Goal: Task Accomplishment & Management: Complete application form

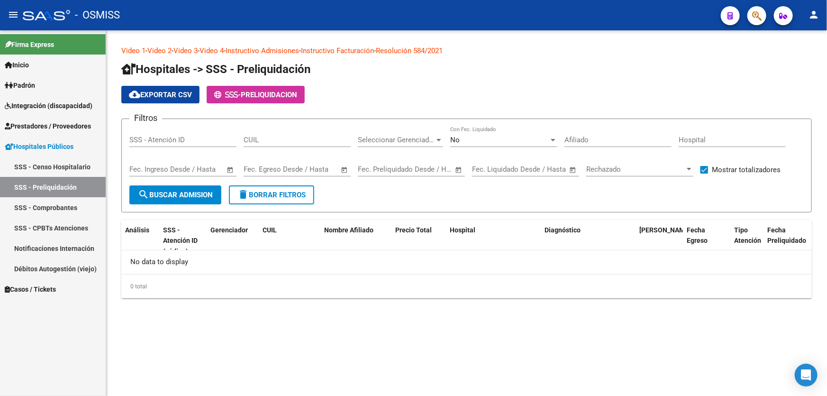
click at [355, 193] on form "Filtros SSS - Atención ID CUIL Seleccionar Gerenciador Seleccionar Gerenciador …" at bounding box center [466, 165] width 690 height 94
click at [85, 130] on span "Prestadores / Proveedores" at bounding box center [48, 126] width 86 height 10
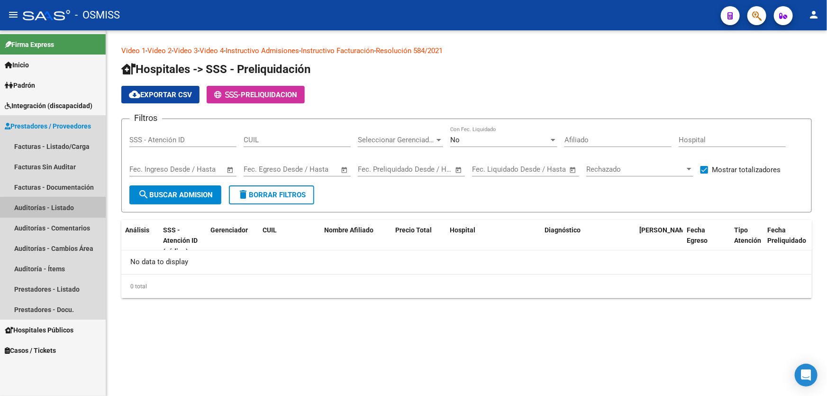
click at [61, 216] on link "Auditorías - Listado" at bounding box center [53, 207] width 106 height 20
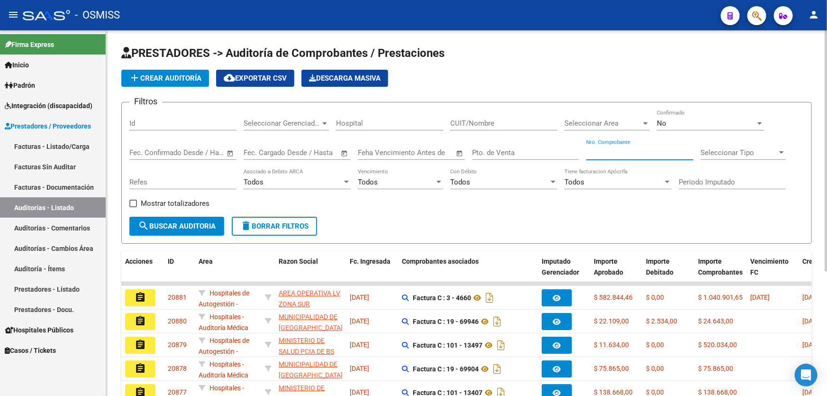
click at [641, 151] on input "Nro. Comprobante" at bounding box center [639, 152] width 107 height 9
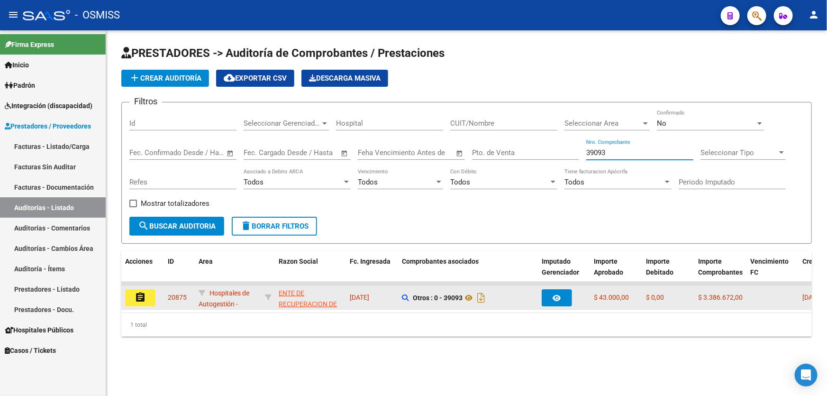
type input "39093"
click at [133, 299] on button "assignment" at bounding box center [140, 297] width 30 height 17
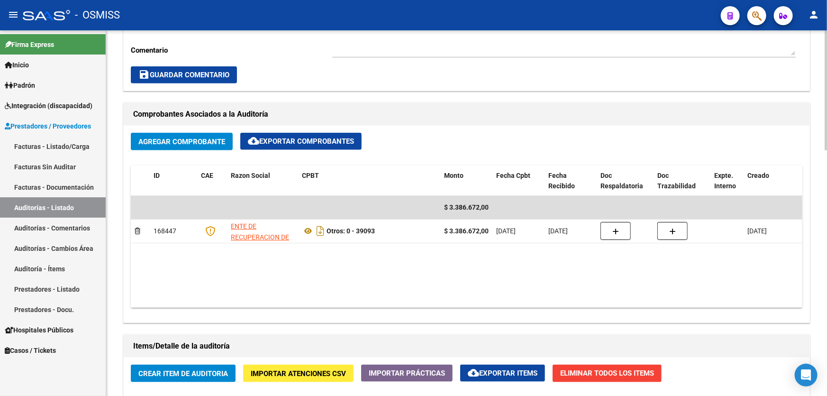
scroll to position [517, 0]
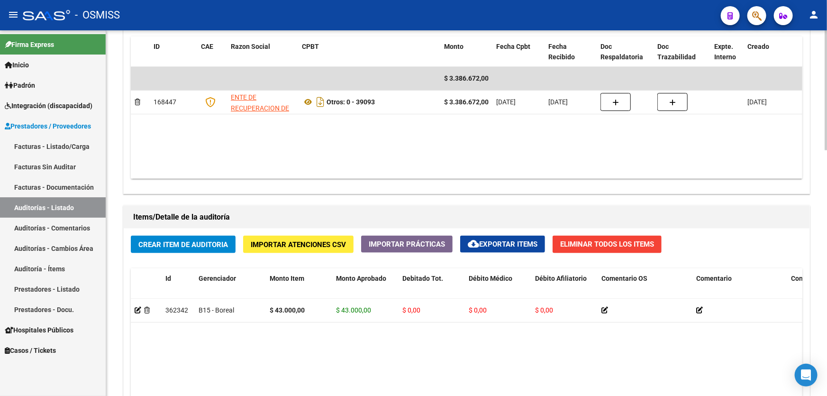
click at [239, 243] on div "Crear Item de Auditoria Importar Atenciones CSV Importar Prácticas cloud_downlo…" at bounding box center [467, 394] width 686 height 332
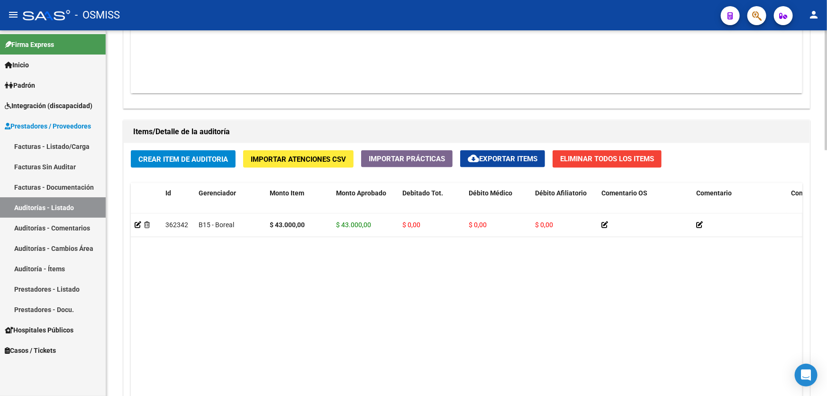
scroll to position [603, 0]
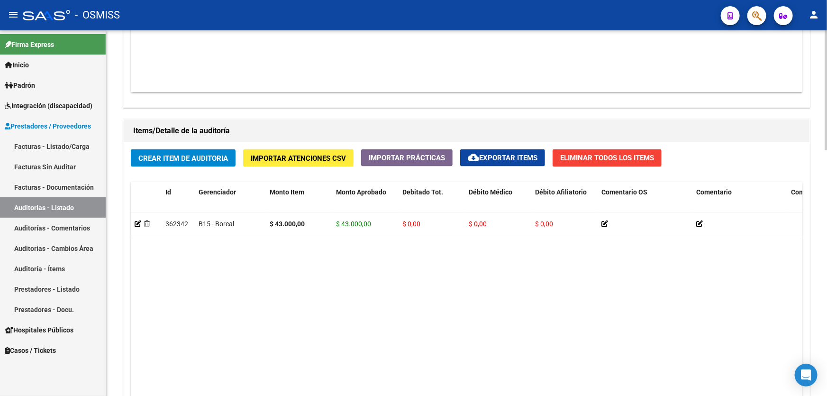
click at [291, 294] on datatable-body "362342 B15 - Boreal $ 43.000,00 $ 43.000,00 $ 0,00 $ 0,00 $ 0,00 27369631697 36…" at bounding box center [467, 323] width 672 height 223
click at [412, 124] on h1 "Items/Detalle de la auditoría" at bounding box center [466, 130] width 667 height 15
click at [242, 260] on datatable-body "362342 B15 - Boreal $ 43.000,00 $ 43.000,00 $ 0,00 $ 0,00 $ 0,00 27369631697 36…" at bounding box center [467, 323] width 672 height 223
drag, startPoint x: 164, startPoint y: 145, endPoint x: 165, endPoint y: 156, distance: 10.5
click at [164, 147] on div "Crear Item de Auditoria Importar Atenciones CSV Importar Prácticas cloud_downlo…" at bounding box center [467, 308] width 686 height 332
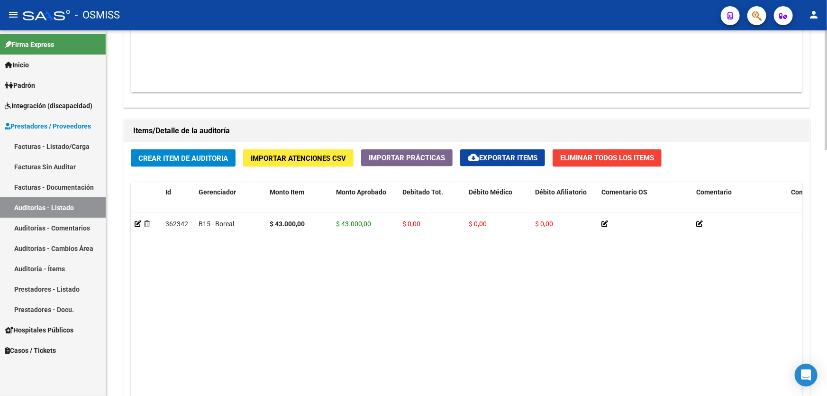
click at [166, 156] on span "Crear Item de Auditoria" at bounding box center [183, 158] width 90 height 9
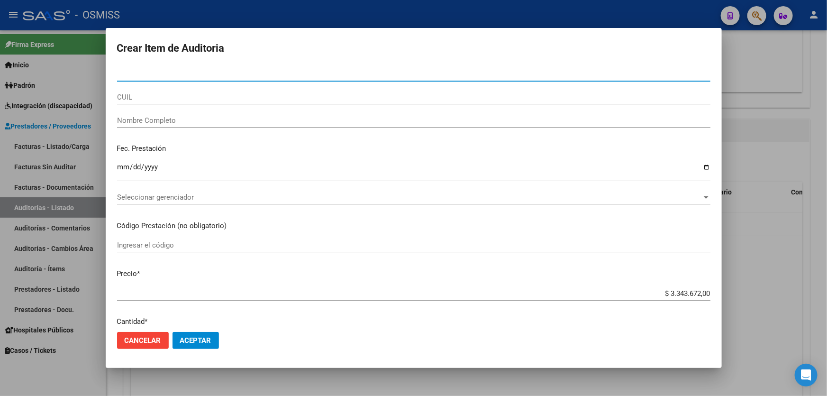
paste input "50953857"
type input "50953857"
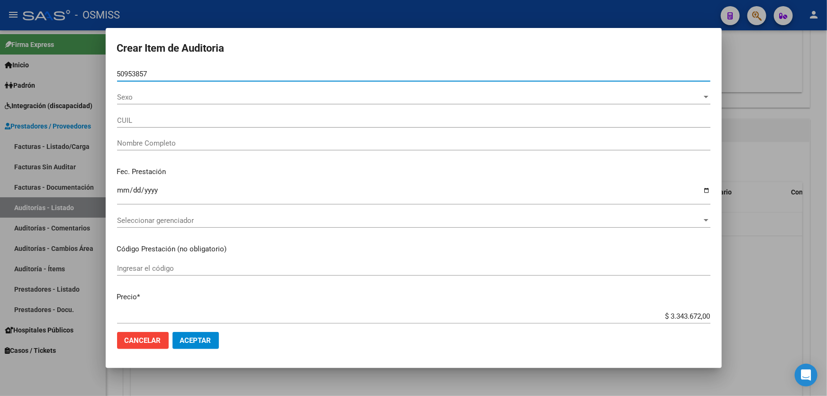
type input "20509538574"
type input "[DEMOGRAPHIC_DATA] [PERSON_NAME]"
type input "50953857"
click at [120, 190] on input "Ingresar la fecha" at bounding box center [413, 193] width 593 height 15
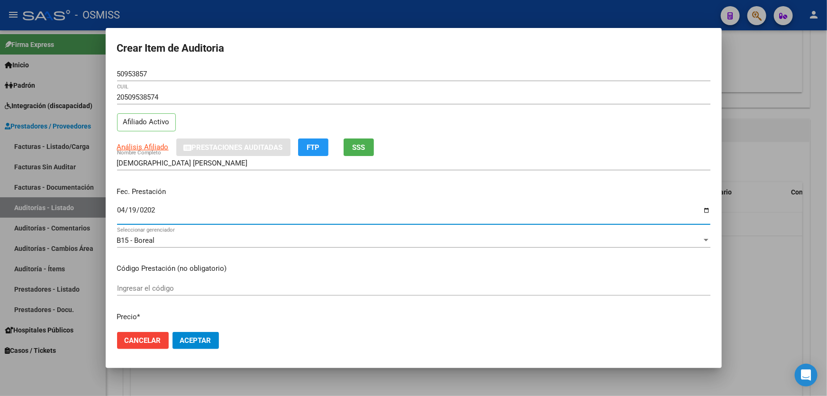
type input "[DATE]"
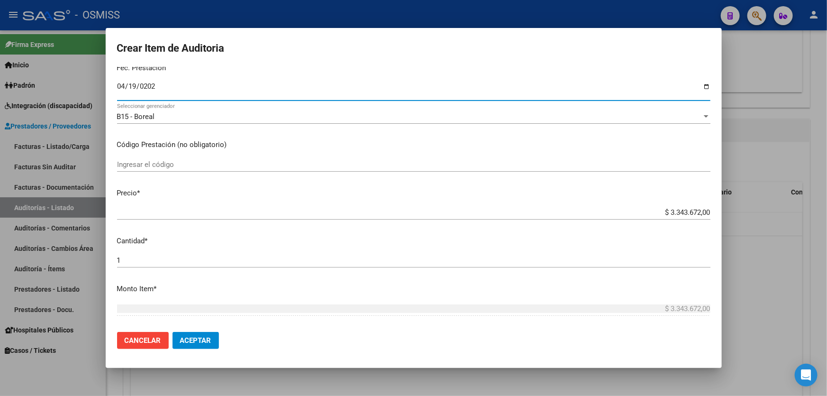
scroll to position [129, 0]
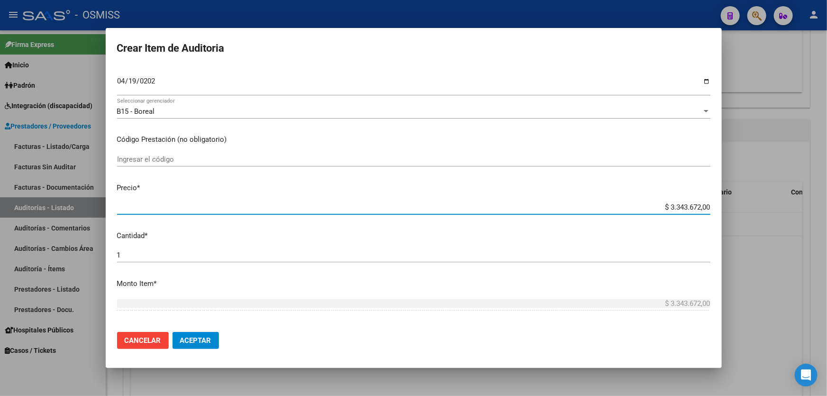
drag, startPoint x: 635, startPoint y: 209, endPoint x: 718, endPoint y: 203, distance: 83.2
click at [718, 203] on mat-dialog-content "50953857 Nro Documento 20509538574 CUIL Afiliado Activo Análisis Afiliado Prest…" at bounding box center [414, 195] width 616 height 257
type input "$ 0,02"
type input "$ 0,23"
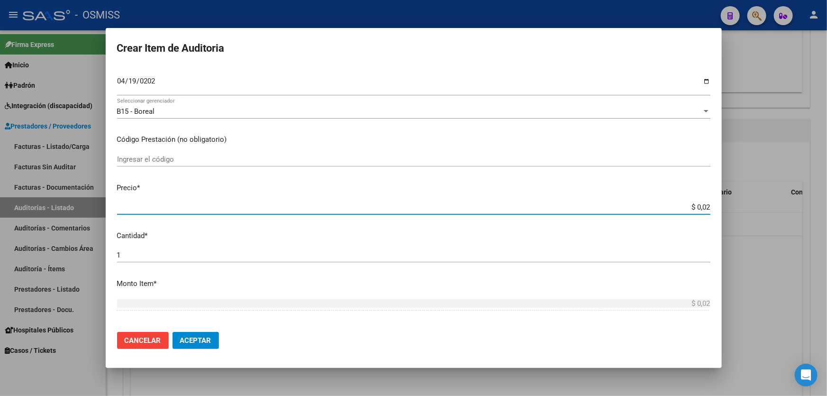
type input "$ 0,23"
type input "$ 2,30"
type input "$ 23,00"
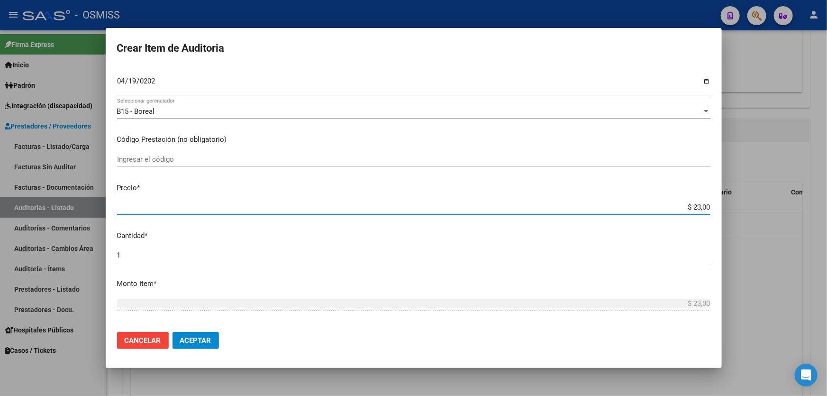
type input "$ 230,00"
type input "$ 2.300,00"
type input "$ 23.000,00"
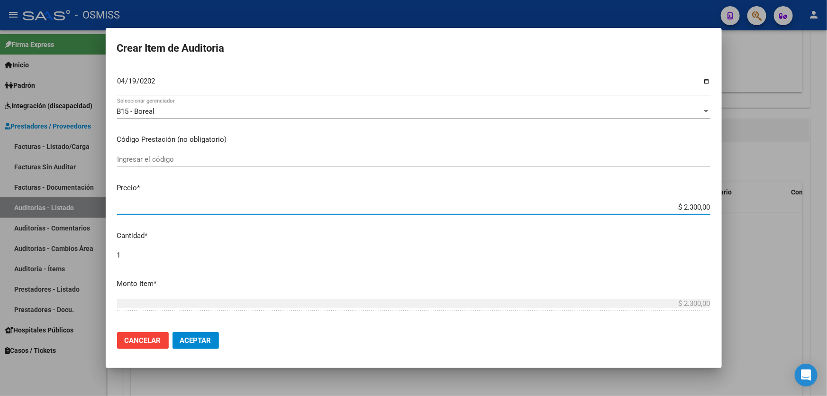
type input "$ 23.000,00"
click at [216, 340] on button "Aceptar" at bounding box center [196, 340] width 46 height 17
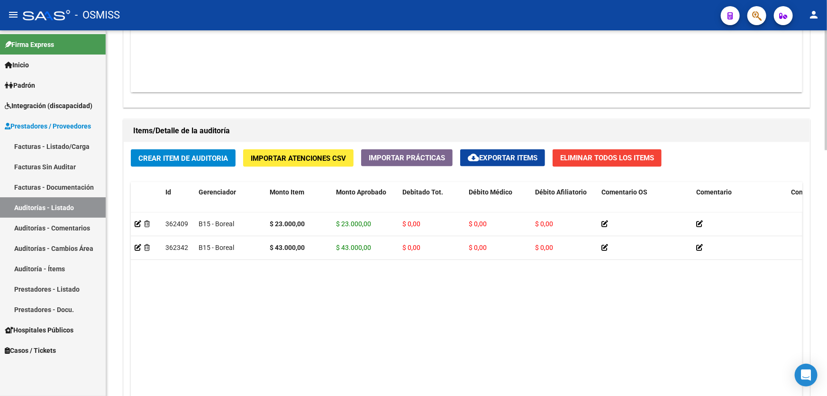
drag, startPoint x: 236, startPoint y: 294, endPoint x: 252, endPoint y: 175, distance: 120.4
click at [236, 294] on datatable-body "362409 B15 - Boreal $ 23.000,00 $ 23.000,00 $ 0,00 $ 0,00 $ 0,00 20509538574 50…" at bounding box center [467, 323] width 672 height 223
click at [206, 162] on button "Crear Item de Auditoria" at bounding box center [183, 158] width 105 height 18
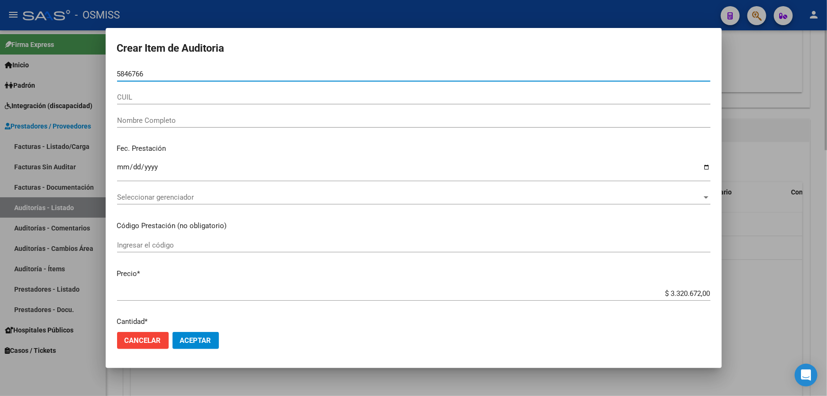
type input "58467668"
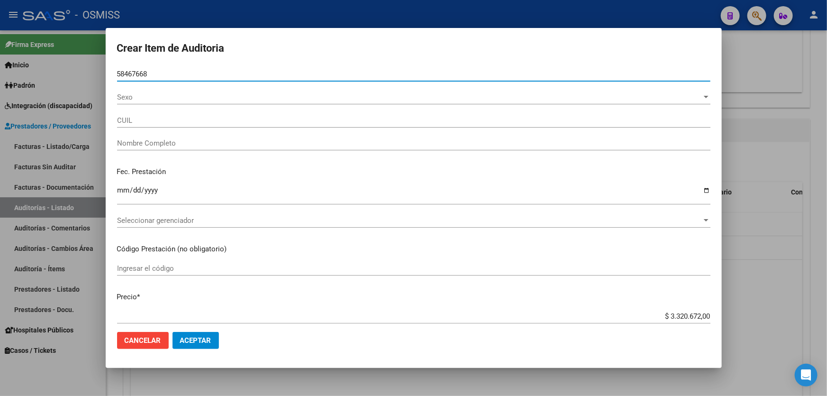
type input "20584676680"
type input "[PERSON_NAME] [PERSON_NAME]"
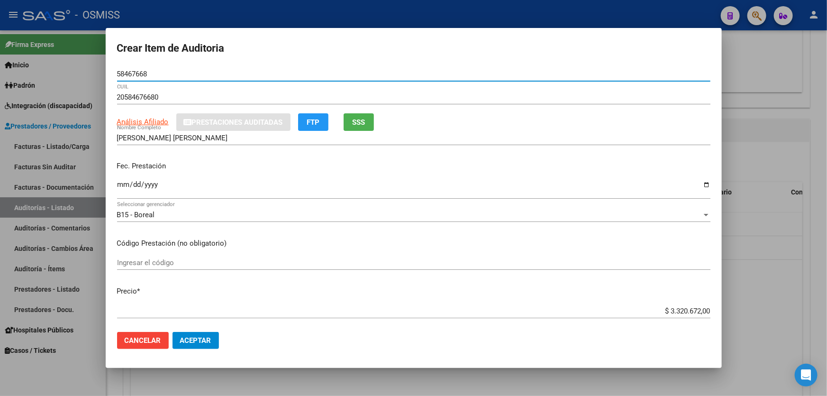
type input "58467668"
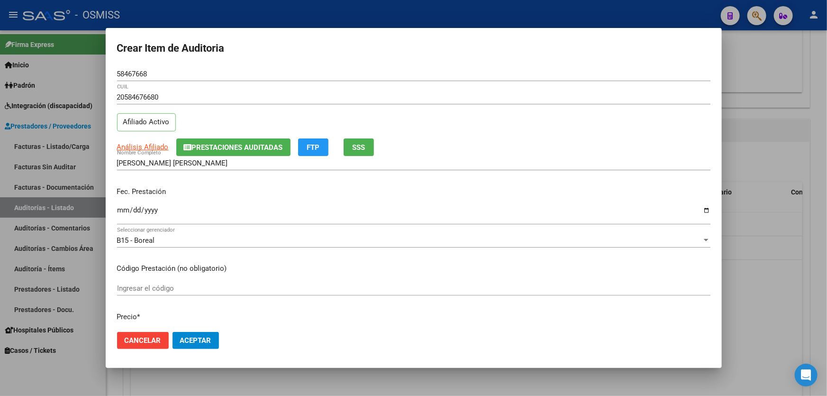
click at [123, 186] on p "Fec. Prestación" at bounding box center [413, 191] width 593 height 11
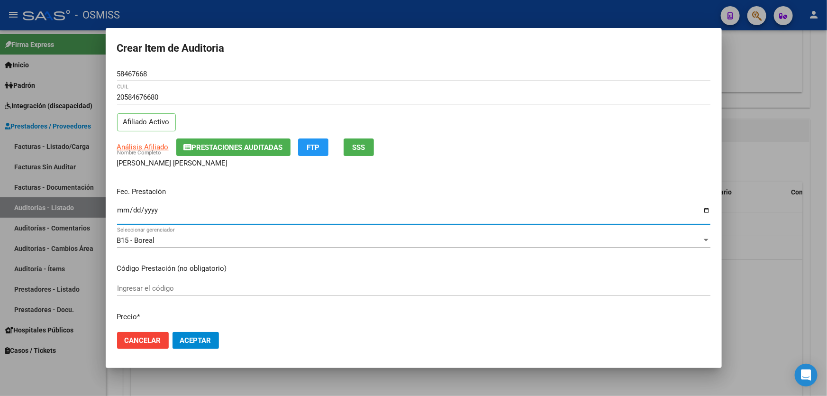
click at [124, 216] on input "Ingresar la fecha" at bounding box center [413, 213] width 593 height 15
type input "[DATE]"
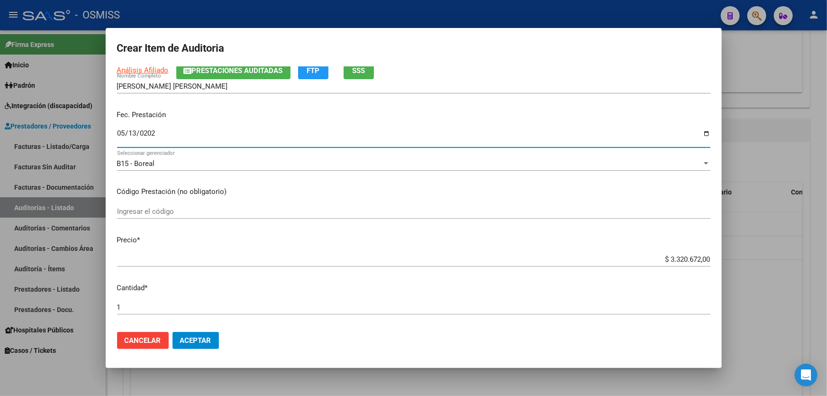
scroll to position [172, 0]
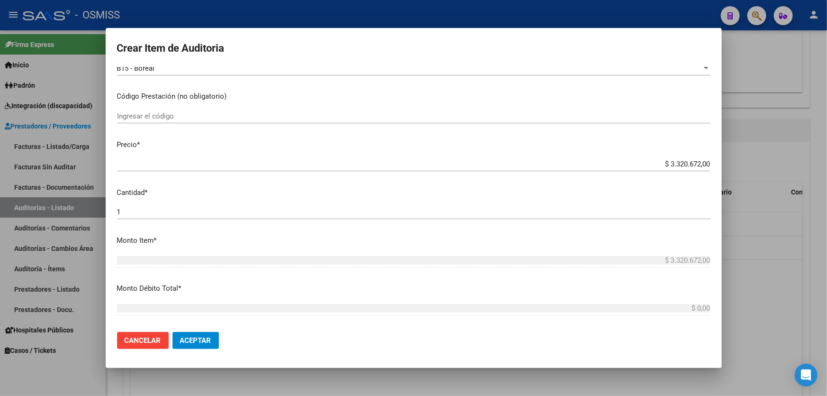
click at [601, 168] on div "$ 3.320.672,00 Ingresar el precio" at bounding box center [413, 164] width 593 height 14
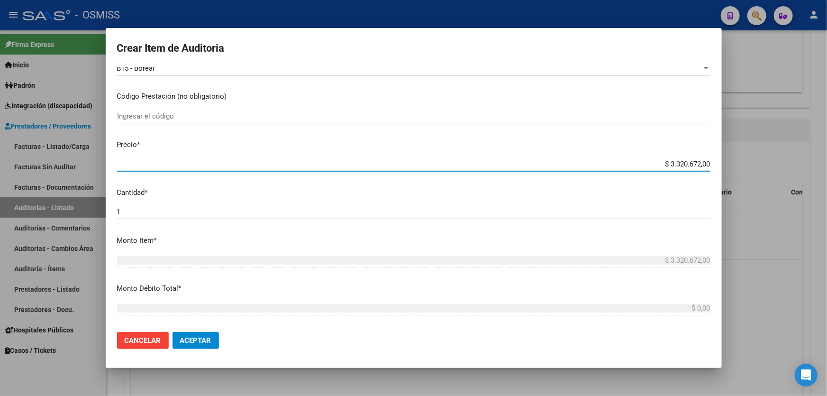
drag, startPoint x: 601, startPoint y: 166, endPoint x: 747, endPoint y: 172, distance: 145.6
click at [745, 172] on div "Crear Item de Auditoria 58467668 Nro Documento 20584676680 CUIL Afiliado Activo…" at bounding box center [413, 198] width 827 height 396
type input "$ 0,01"
type input "$ 0,13"
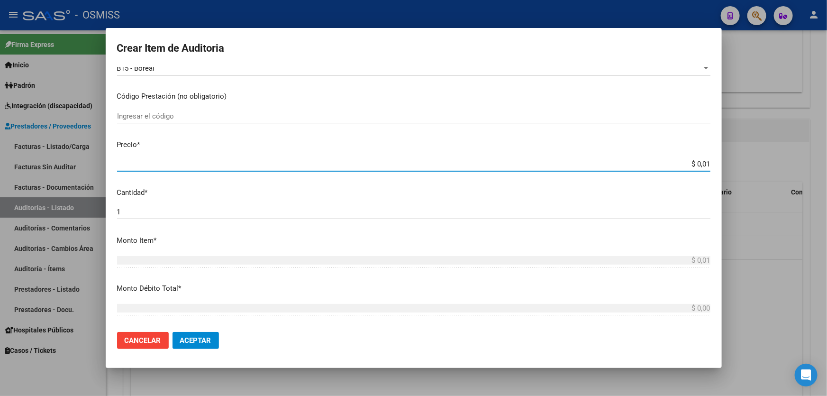
type input "$ 0,13"
type input "$ 1,30"
type input "$ 13,00"
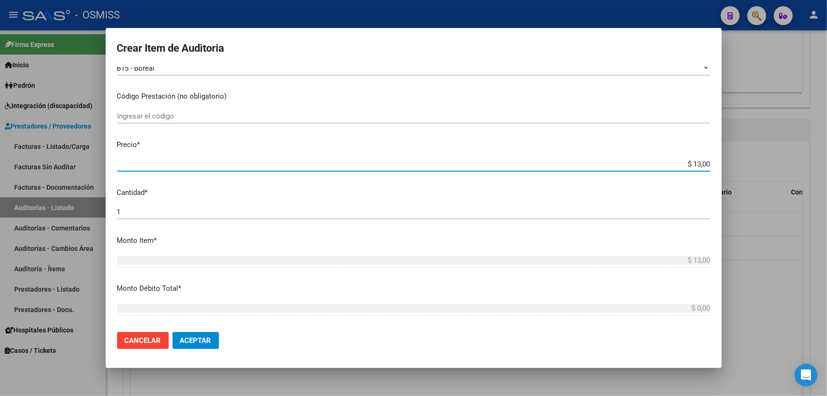
type input "$ 130,00"
type input "$ 1.300,00"
type input "$ 13.000,00"
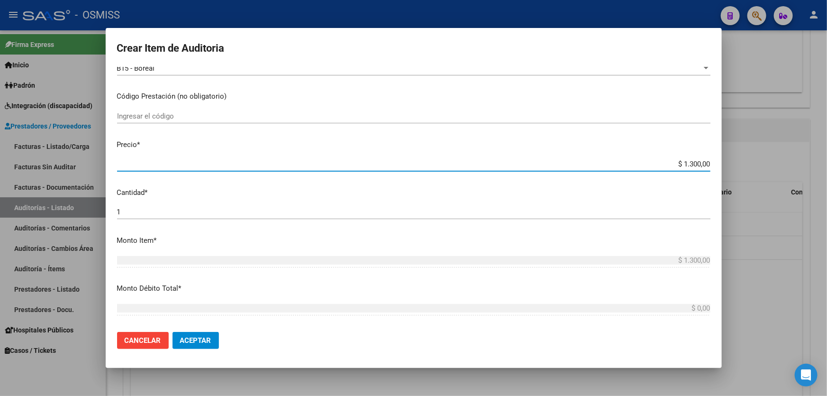
type input "$ 13.000,00"
click at [196, 336] on span "Aceptar" at bounding box center [195, 340] width 31 height 9
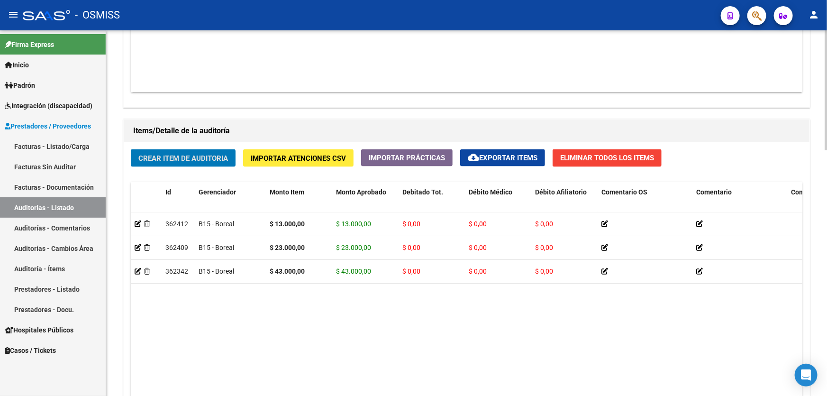
click at [239, 156] on div "Crear Item de Auditoria Importar Atenciones CSV Importar Prácticas cloud_downlo…" at bounding box center [467, 308] width 686 height 332
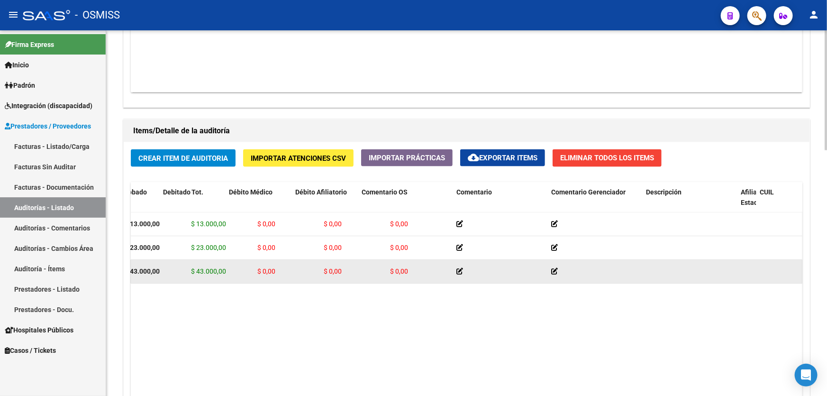
scroll to position [0, 333]
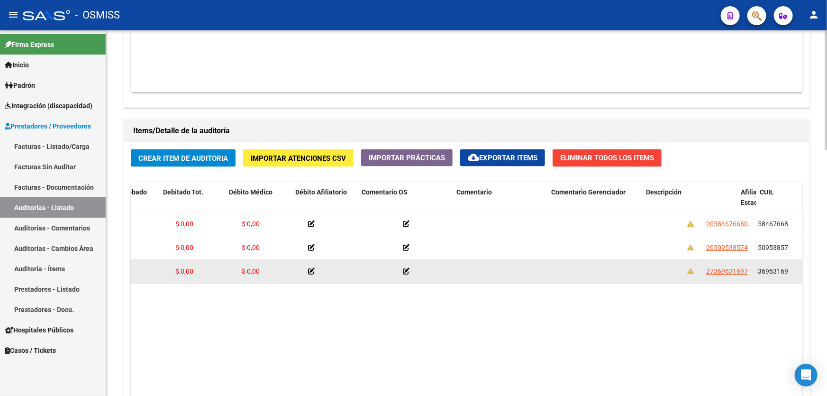
drag, startPoint x: 365, startPoint y: 263, endPoint x: 438, endPoint y: 263, distance: 73.0
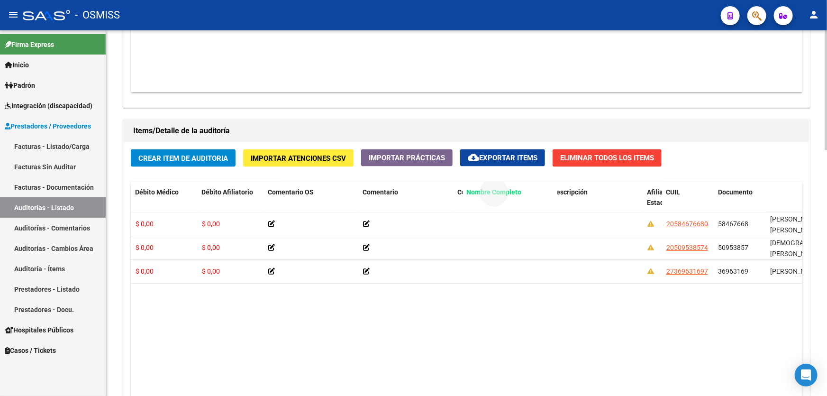
drag, startPoint x: 781, startPoint y: 192, endPoint x: 468, endPoint y: 195, distance: 313.7
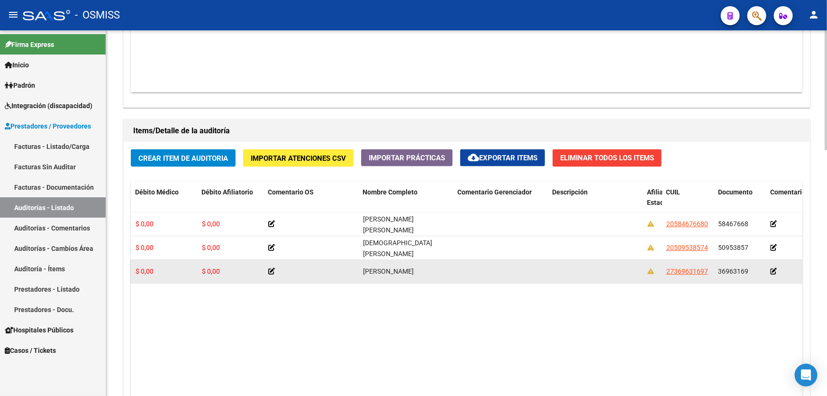
scroll to position [0, 124]
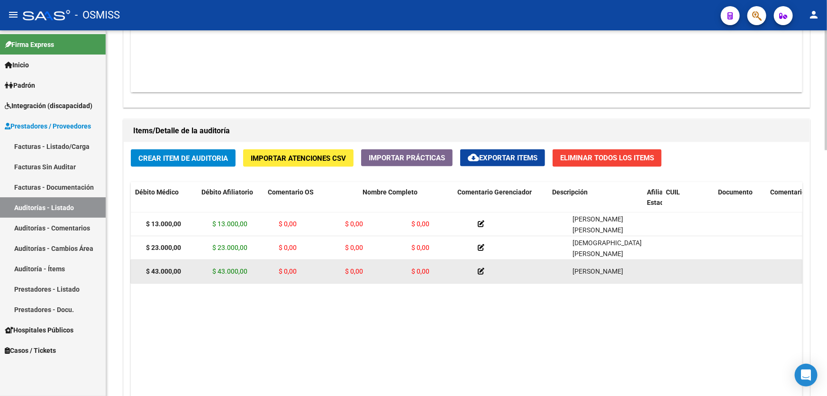
drag, startPoint x: 413, startPoint y: 260, endPoint x: 231, endPoint y: 260, distance: 181.5
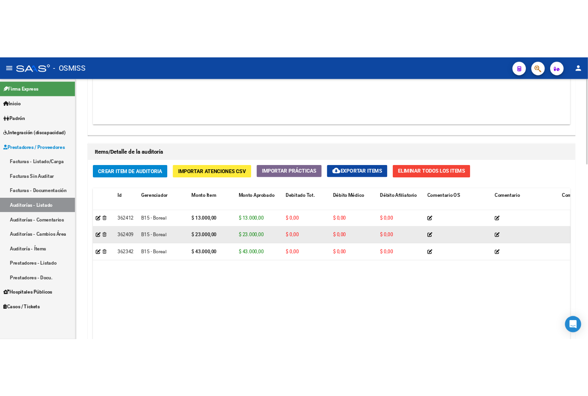
scroll to position [603, 0]
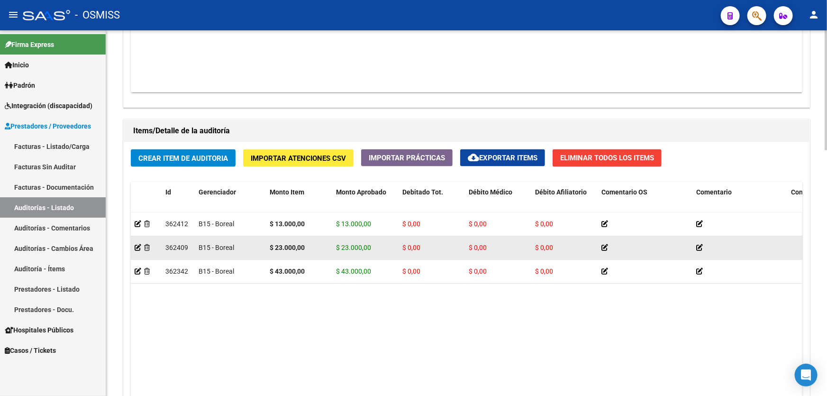
drag, startPoint x: 365, startPoint y: 264, endPoint x: 433, endPoint y: 251, distance: 69.1
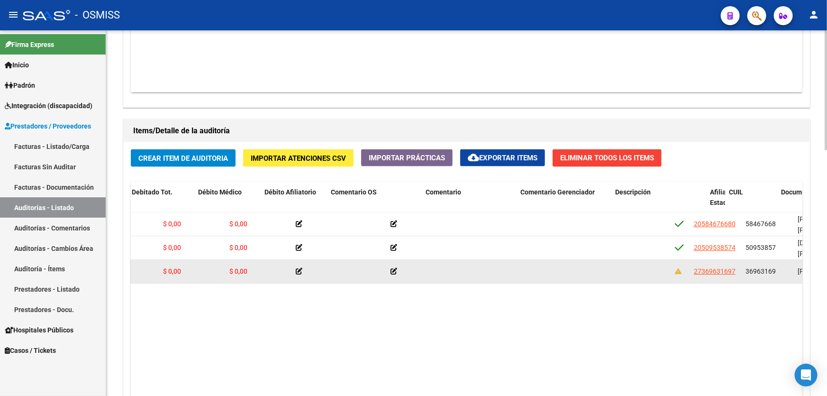
drag, startPoint x: 434, startPoint y: 264, endPoint x: 505, endPoint y: 261, distance: 71.2
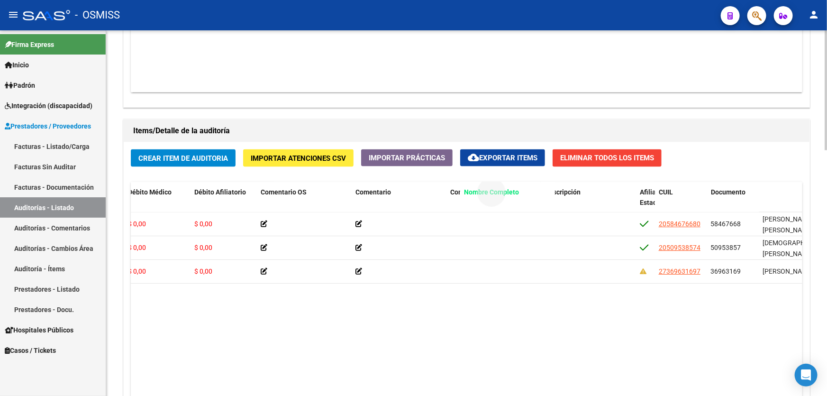
drag, startPoint x: 763, startPoint y: 189, endPoint x: 464, endPoint y: 198, distance: 299.7
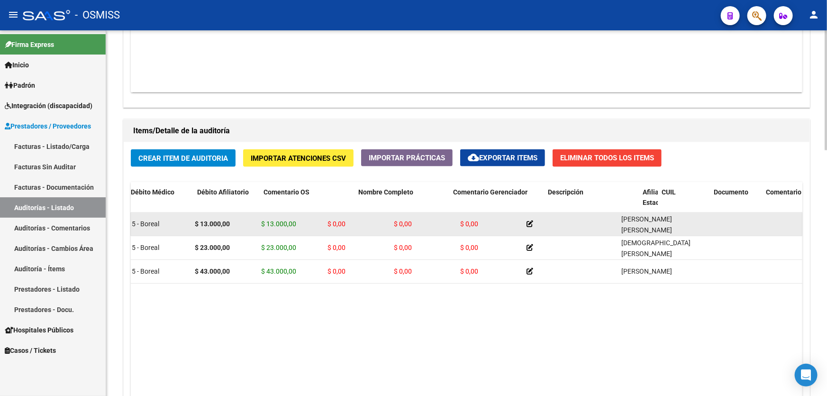
scroll to position [0, 0]
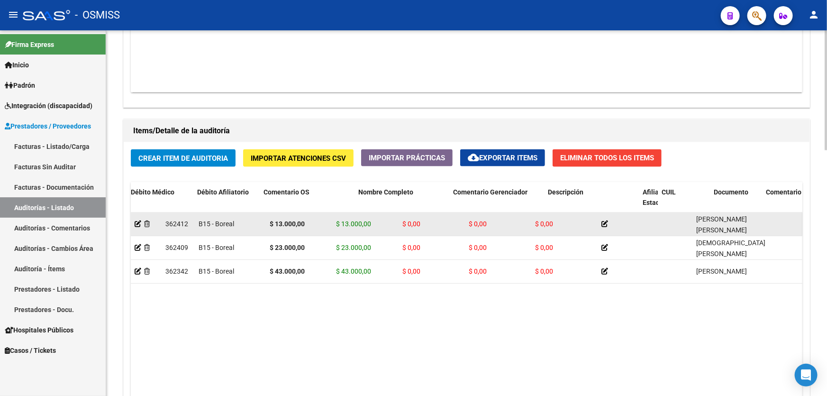
drag, startPoint x: 478, startPoint y: 264, endPoint x: 209, endPoint y: 225, distance: 272.0
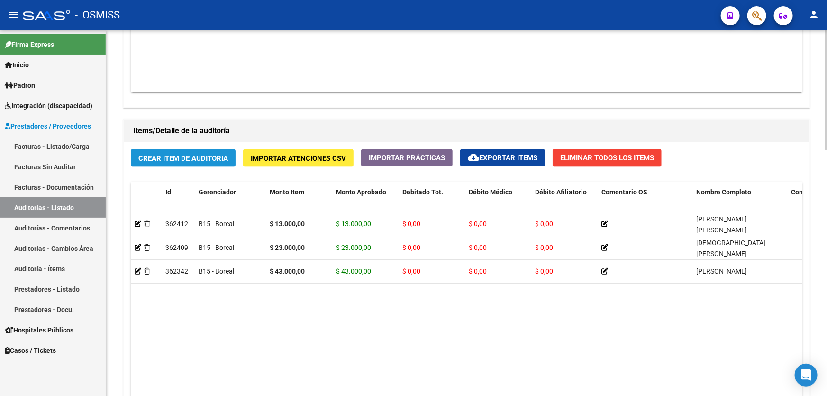
click at [214, 154] on span "Crear Item de Auditoria" at bounding box center [183, 158] width 90 height 9
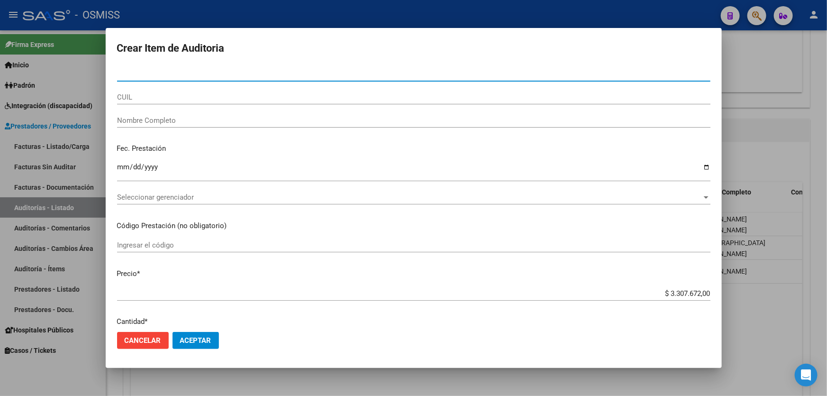
click at [753, 322] on div at bounding box center [413, 198] width 827 height 396
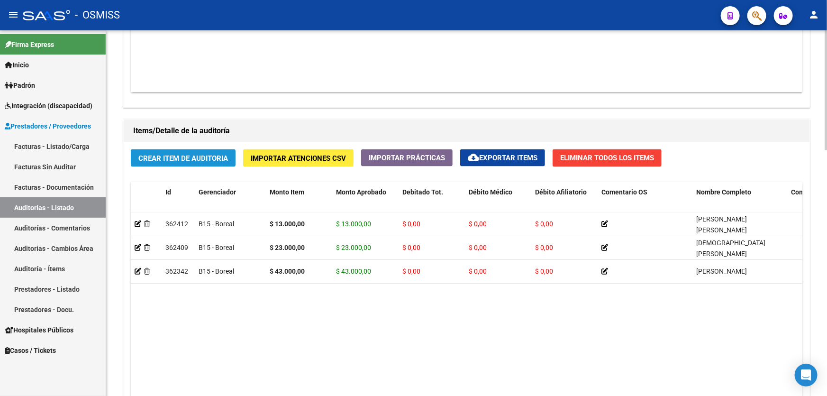
click at [199, 156] on span "Crear Item de Auditoria" at bounding box center [183, 158] width 90 height 9
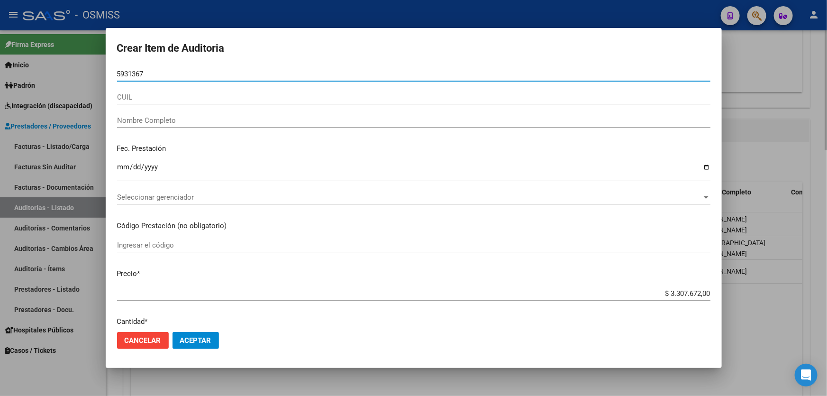
type input "59313675"
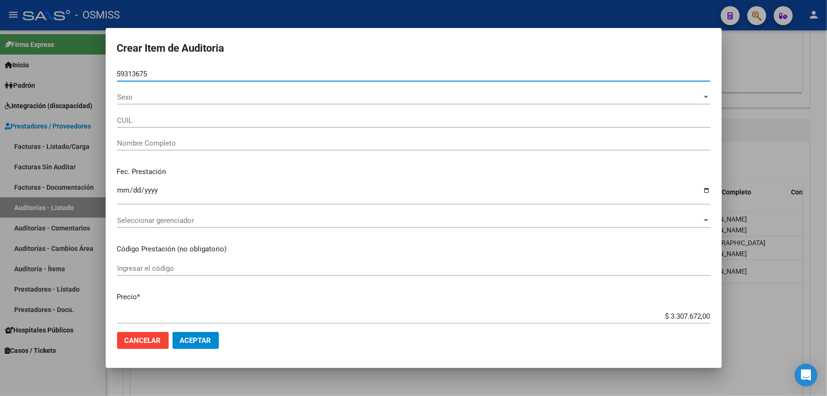
type input "27593136758"
type input "GOMEZ BENITEZ VALKIRIA OVA"
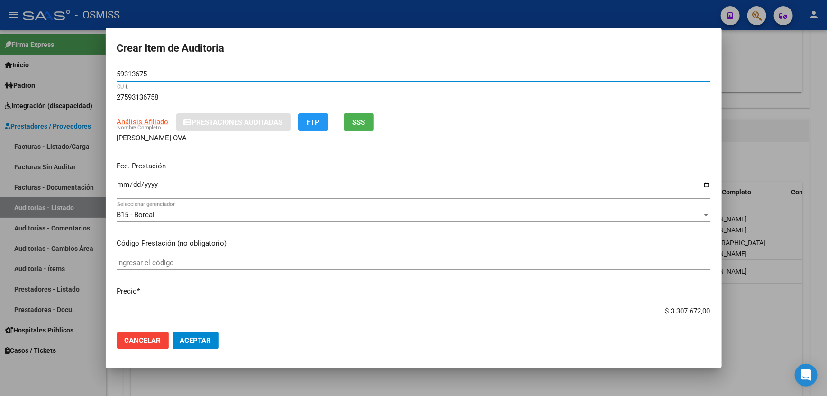
type input "59313675"
click at [123, 201] on div "Ingresar la fecha" at bounding box center [413, 193] width 593 height 29
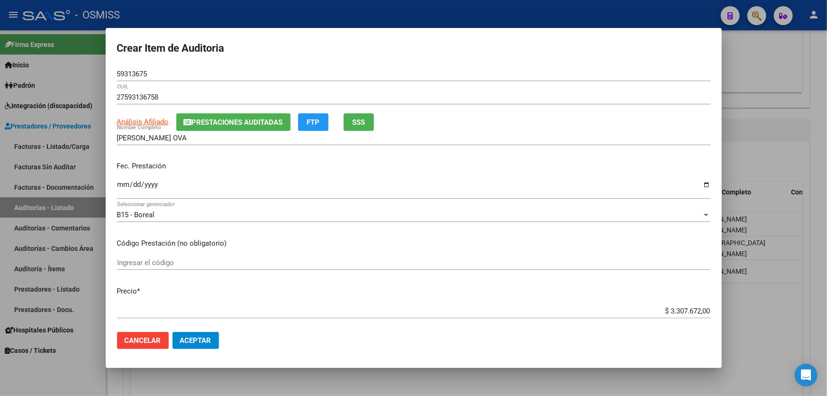
click at [124, 197] on div "Ingresar la fecha" at bounding box center [413, 189] width 593 height 20
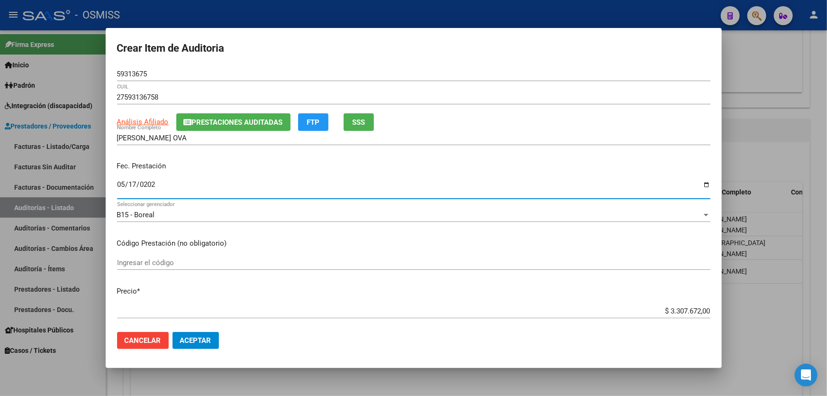
type input "2025-05-17"
drag, startPoint x: 649, startPoint y: 312, endPoint x: 827, endPoint y: 307, distance: 177.8
click at [827, 307] on div "Crear Item de Auditoria 59313675 Nro Documento 27593136758 CUIL Análisis Afilia…" at bounding box center [413, 198] width 827 height 396
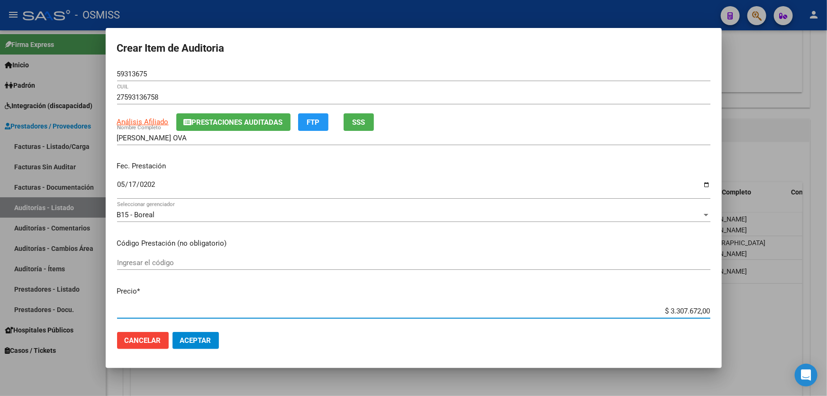
type input "$ 0,01"
type input "$ 0,13"
type input "$ 1,30"
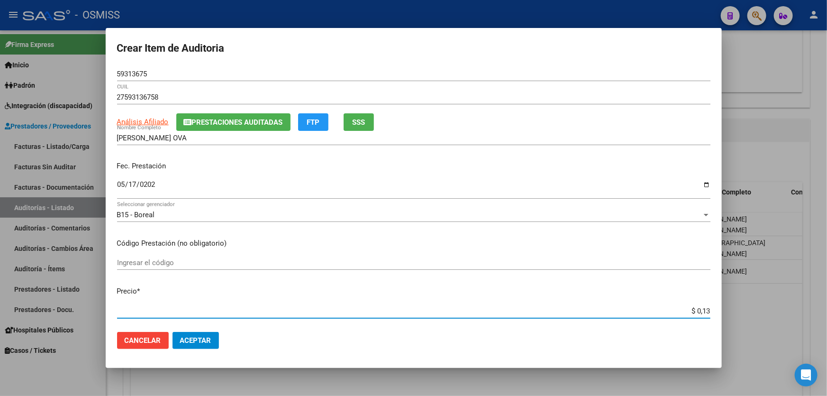
type input "$ 1,30"
type input "$ 13,00"
type input "$ 130,00"
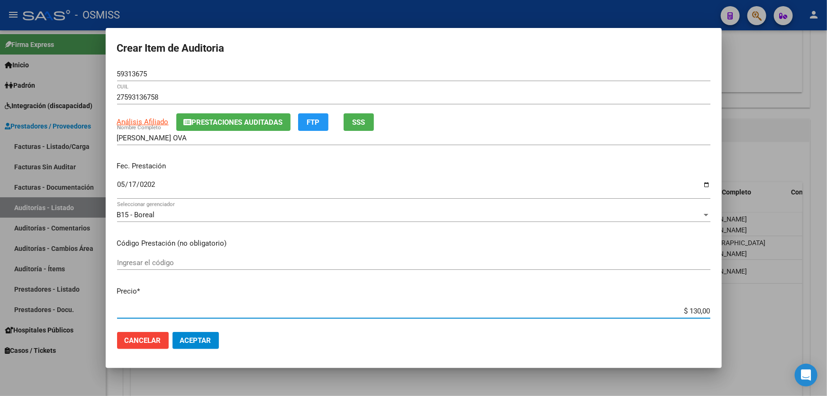
type input "$ 1.300,00"
type input "$ 13.000,00"
click at [205, 348] on button "Aceptar" at bounding box center [196, 340] width 46 height 17
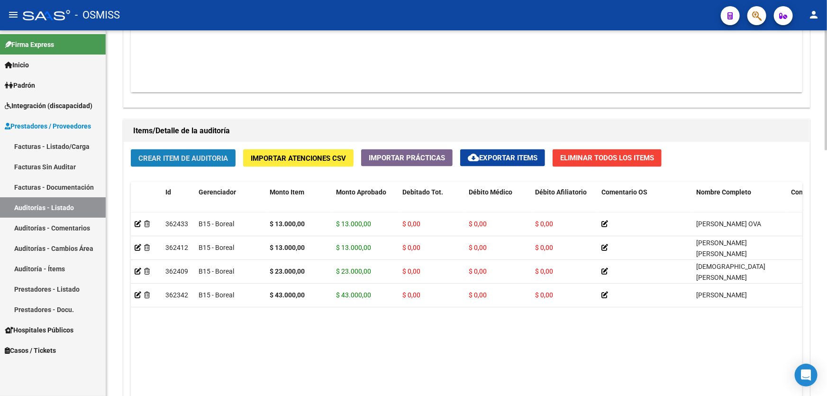
click at [182, 156] on span "Crear Item de Auditoria" at bounding box center [183, 158] width 90 height 9
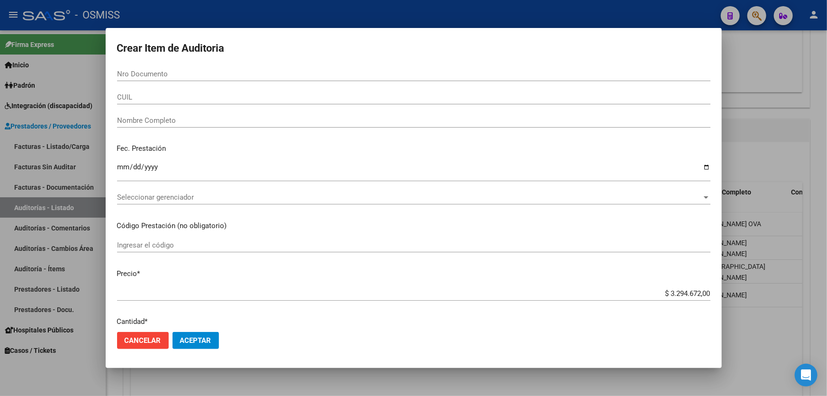
drag, startPoint x: 727, startPoint y: 143, endPoint x: 374, endPoint y: 351, distance: 409.6
click at [727, 144] on div at bounding box center [413, 198] width 827 height 396
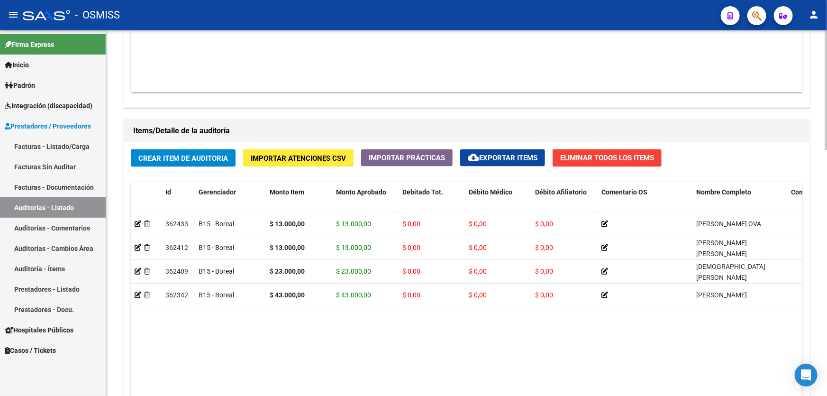
click at [488, 109] on div "Información del área Cambiar de área a esta auditoría Area * Hospitales de Auto…" at bounding box center [466, 100] width 690 height 814
click at [172, 154] on span "Crear Item de Auditoria" at bounding box center [183, 158] width 90 height 9
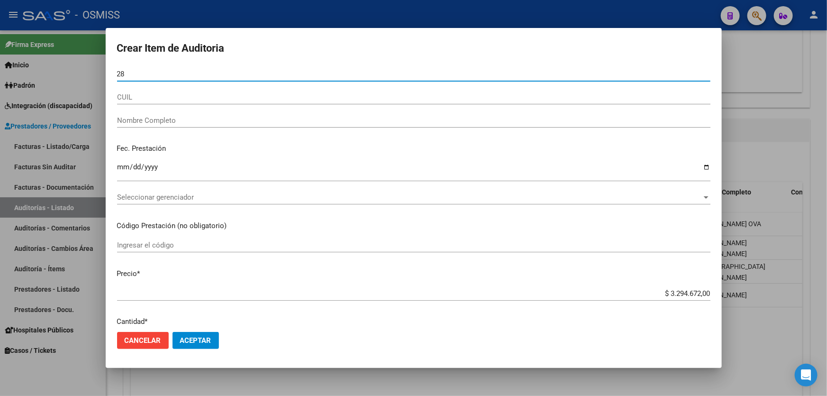
type input "2"
type input "50955632"
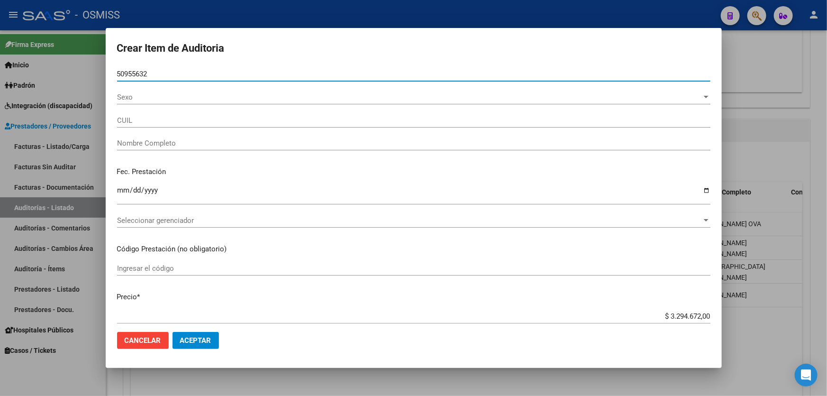
type input "27509556321"
type input "VILLAFA�E HIDALGO GUADALUPE"
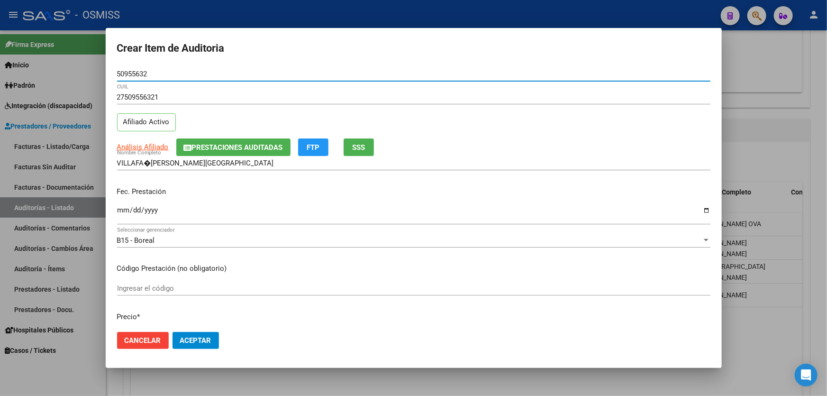
type input "50955632"
click at [149, 160] on input "VILLAFA�E HIDALGO GUADALUPE" at bounding box center [413, 163] width 593 height 9
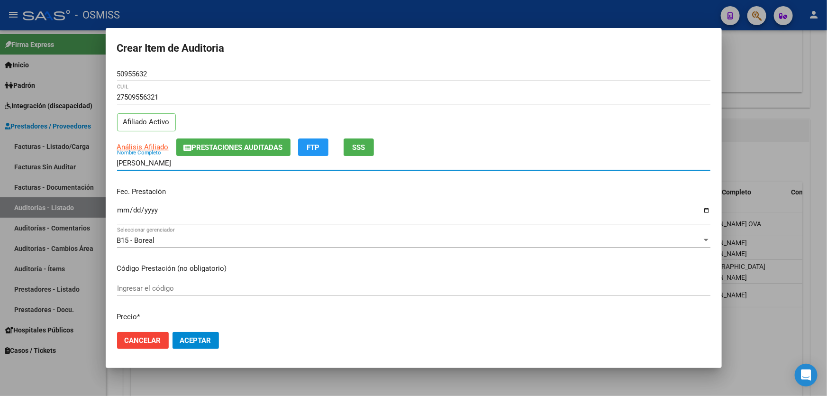
type input "VILLAFAÑE HIDALGO GUADALUPE"
click at [126, 207] on input "Ingresar la fecha" at bounding box center [413, 213] width 593 height 15
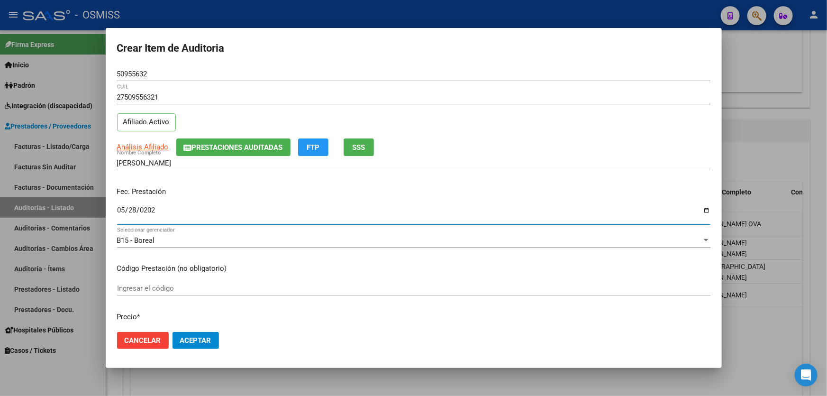
type input "2025-05-28"
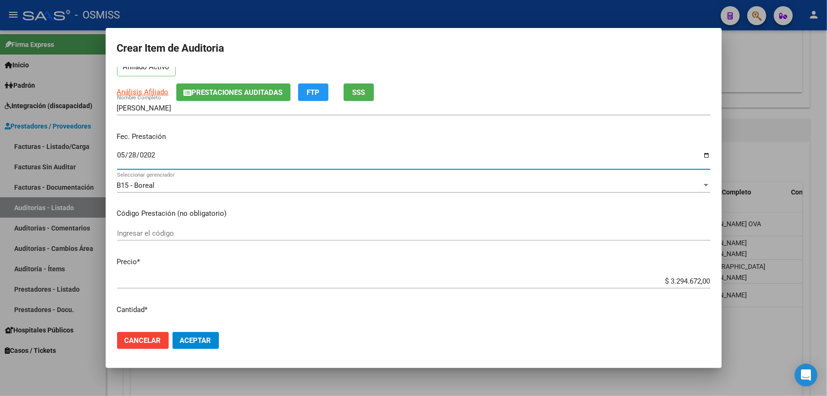
scroll to position [129, 0]
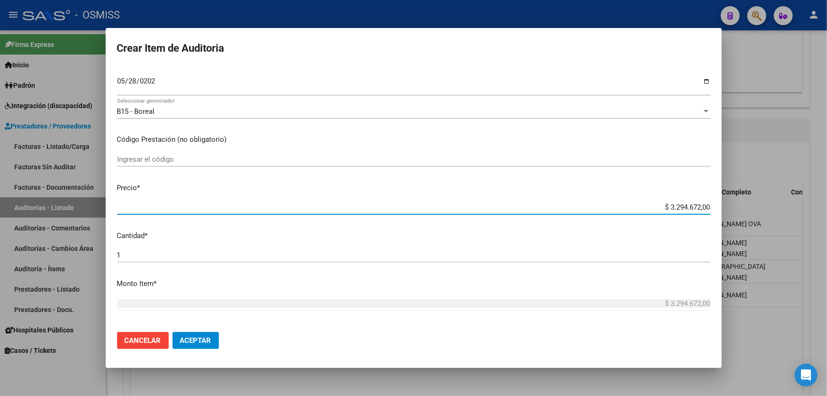
drag, startPoint x: 653, startPoint y: 202, endPoint x: 827, endPoint y: 139, distance: 185.0
click at [827, 180] on div "Crear Item de Auditoria 50955632 Nro Documento 27509556321 CUIL Afiliado Activo…" at bounding box center [413, 198] width 827 height 396
type input "$ 0,01"
type input "$ 0,13"
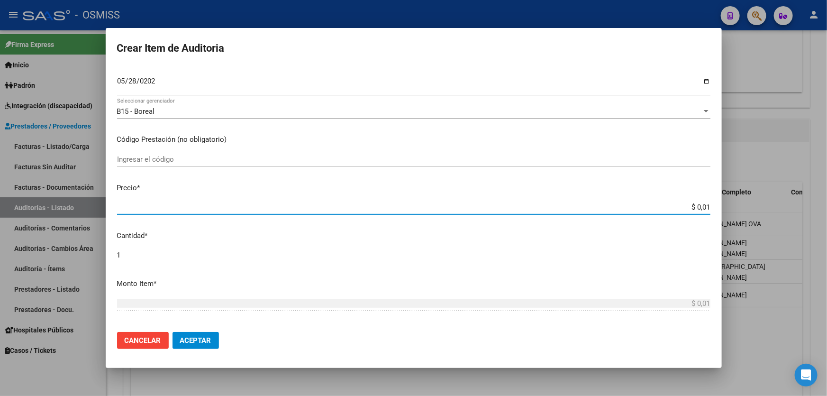
type input "$ 0,13"
type input "$ 1,30"
type input "$ 13,00"
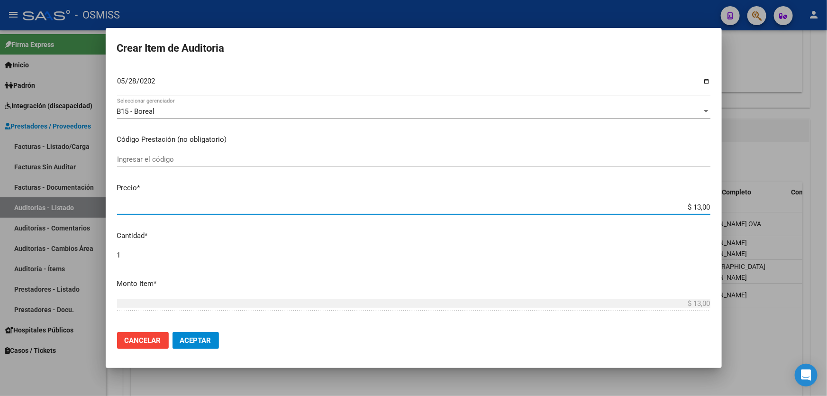
type input "$ 130,00"
type input "$ 1.300,00"
type input "$ 13.000,00"
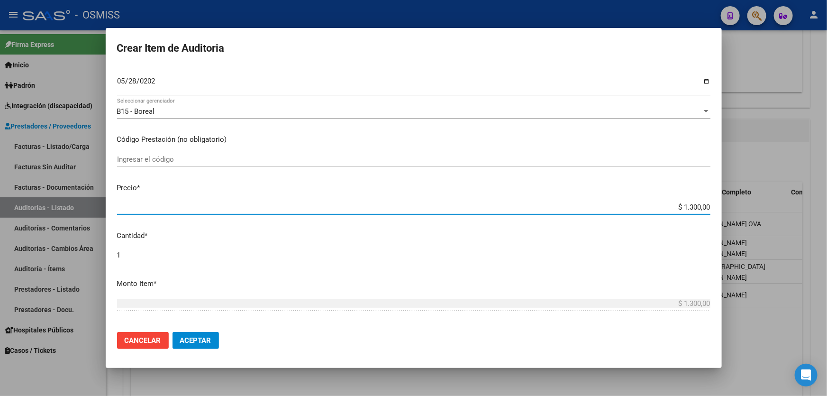
type input "$ 13.000,00"
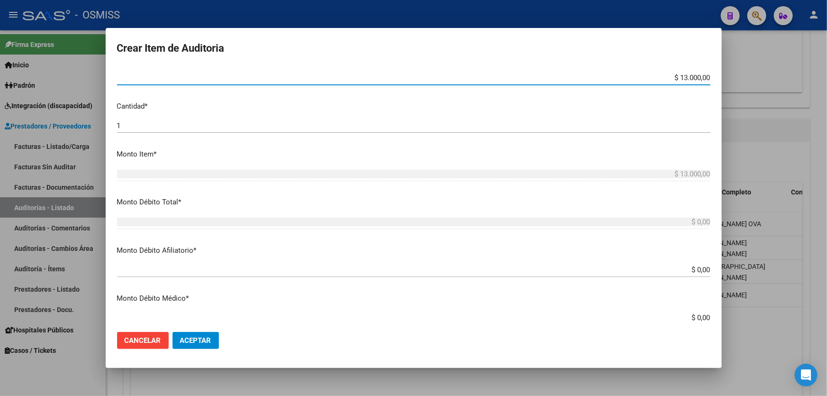
click at [197, 335] on button "Aceptar" at bounding box center [196, 340] width 46 height 17
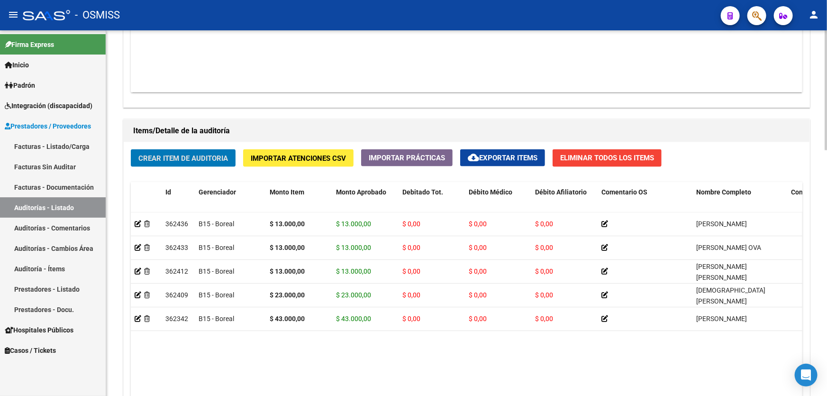
click at [197, 154] on span "Crear Item de Auditoria" at bounding box center [183, 158] width 90 height 9
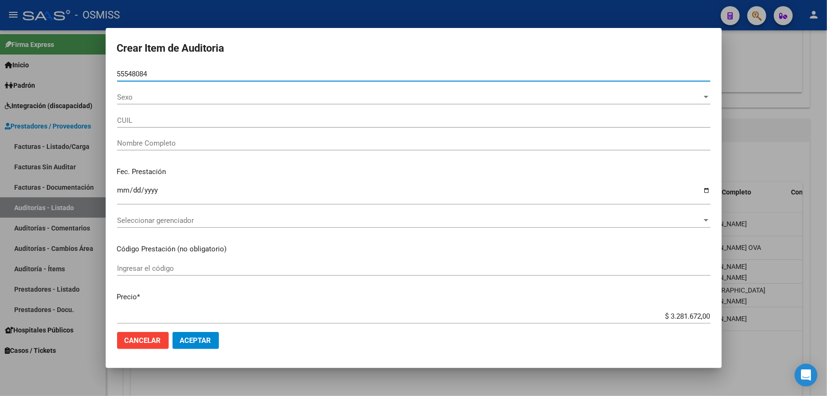
type input "55548084"
click at [173, 332] on button "Aceptar" at bounding box center [196, 340] width 46 height 17
type input "27555480844"
type input "VAZQUEZ BLADES ALMA ESTEFANIA"
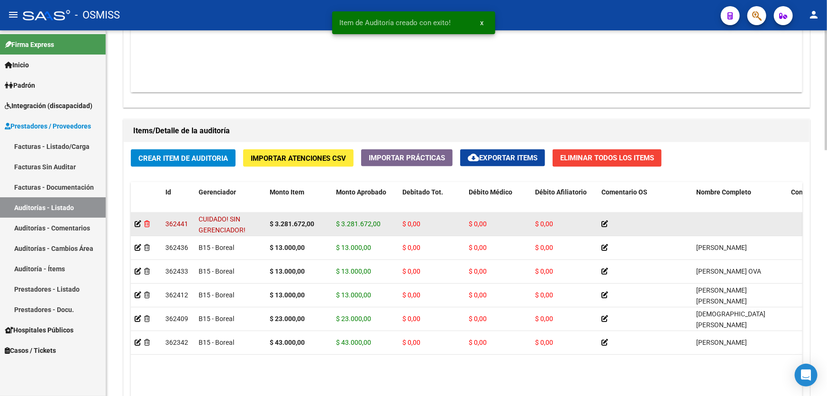
click at [147, 223] on icon at bounding box center [147, 223] width 6 height 7
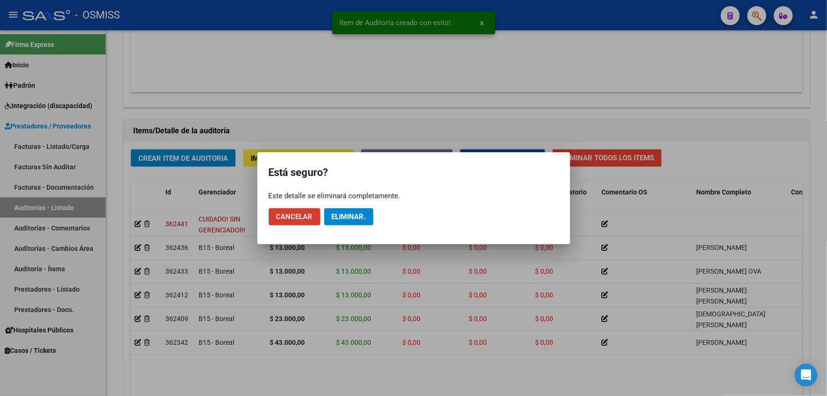
click at [339, 215] on span "Eliminar." at bounding box center [349, 216] width 34 height 9
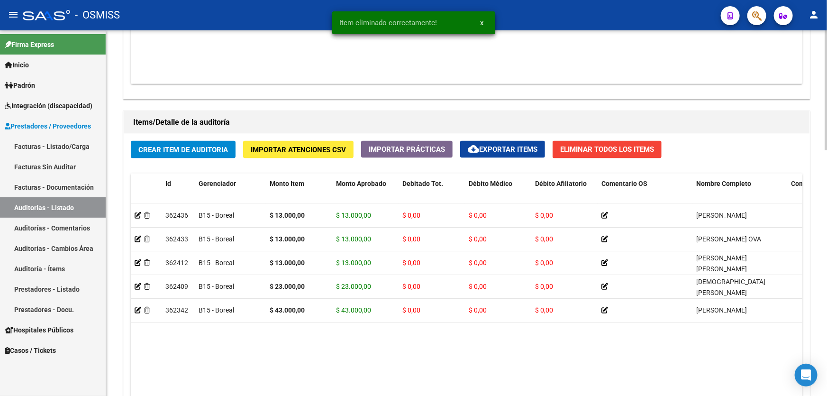
scroll to position [603, 0]
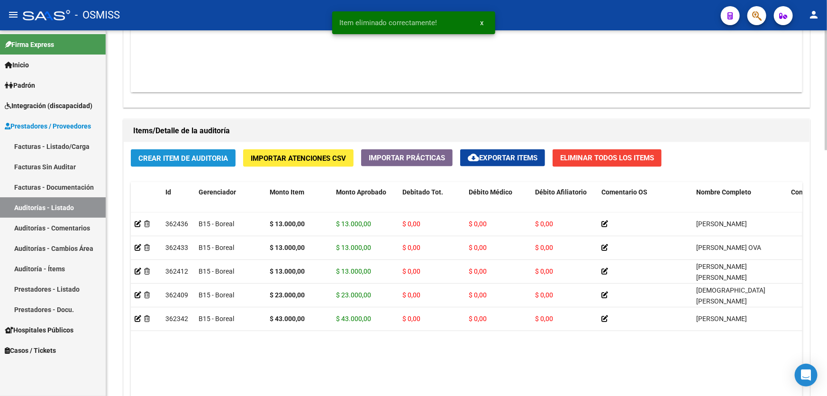
click at [200, 157] on span "Crear Item de Auditoria" at bounding box center [183, 158] width 90 height 9
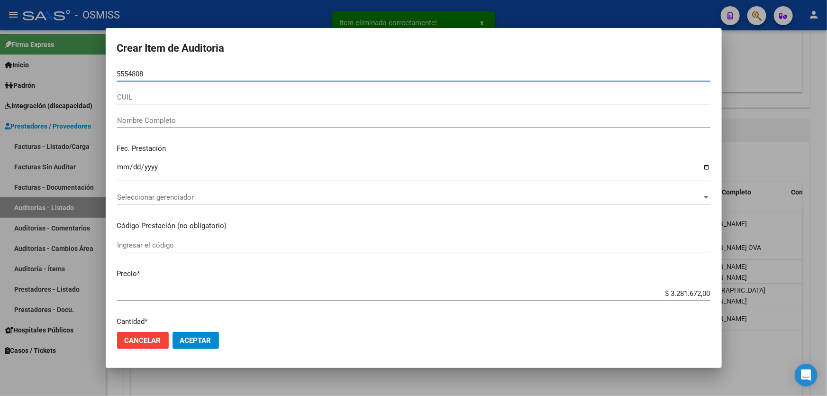
type input "55548084"
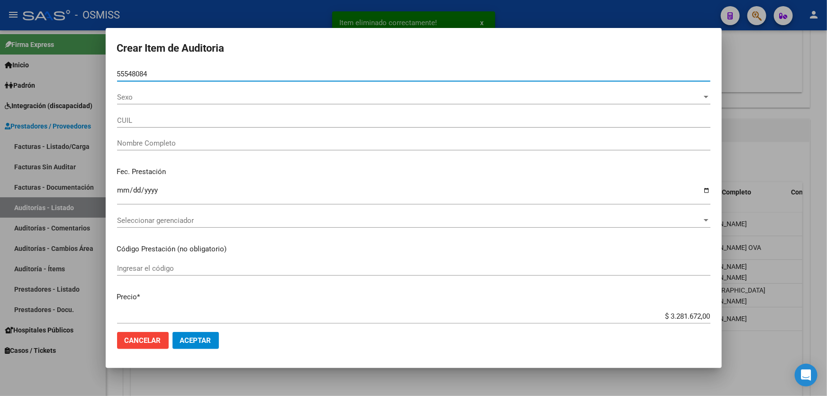
type input "27555480844"
type input "VAZQUEZ BLADES ALMA ESTEFANIA"
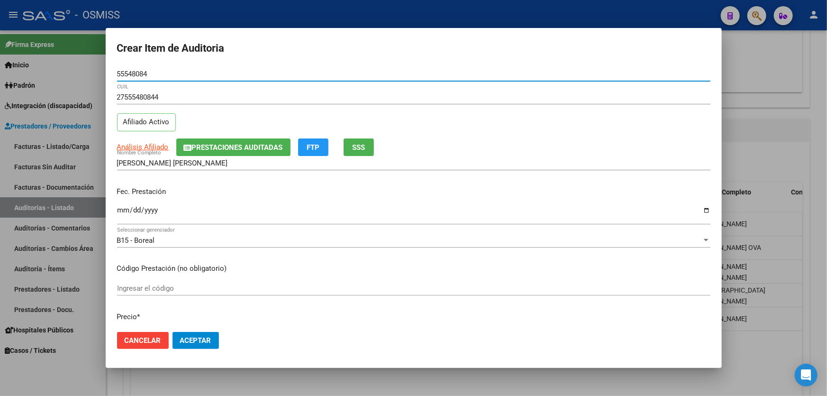
type input "55548084"
click at [120, 211] on input "Ingresar la fecha" at bounding box center [413, 213] width 593 height 15
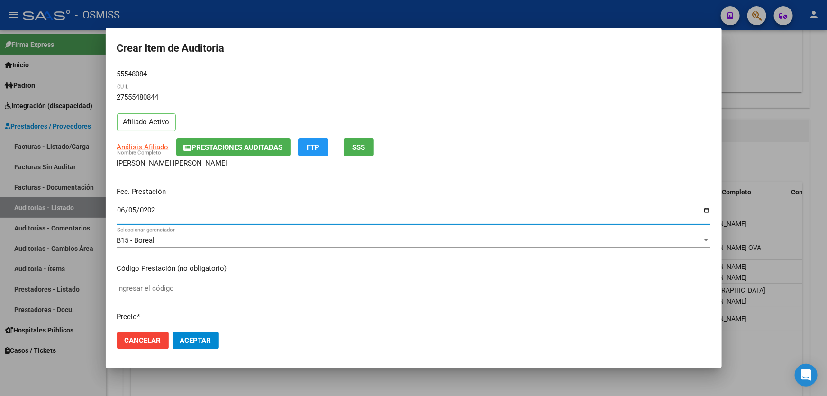
type input "2025-06-05"
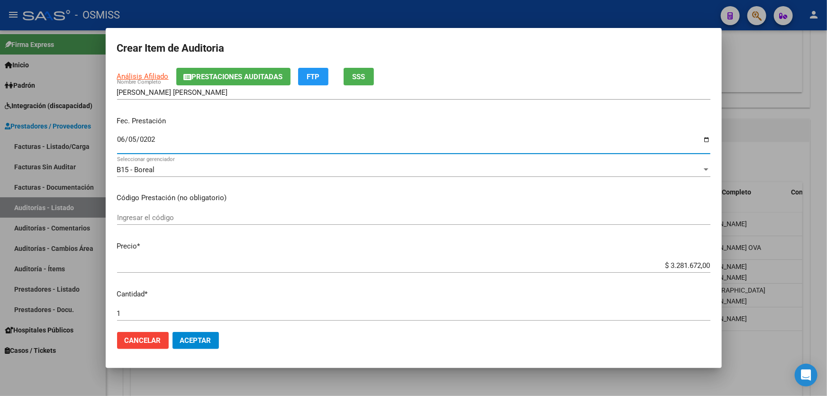
scroll to position [129, 0]
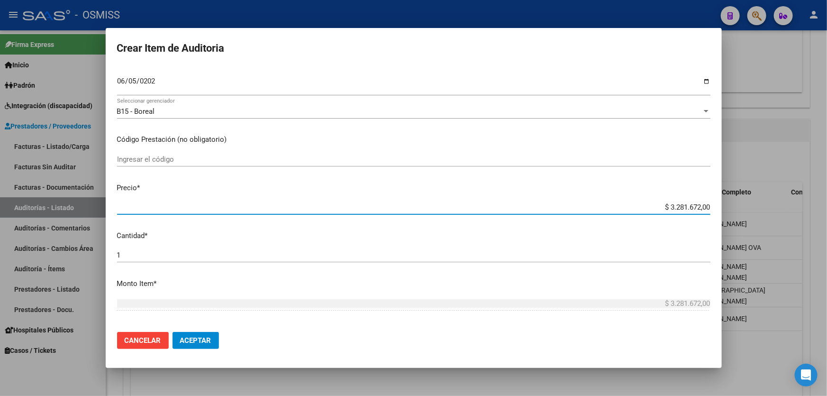
drag, startPoint x: 654, startPoint y: 206, endPoint x: 716, endPoint y: 140, distance: 90.5
click at [718, 199] on mat-dialog-content "55548084 Nro Documento 27555480844 CUIL Afiliado Activo Análisis Afiliado Prest…" at bounding box center [414, 195] width 616 height 257
type input "$ 0,01"
type input "$ 0,10"
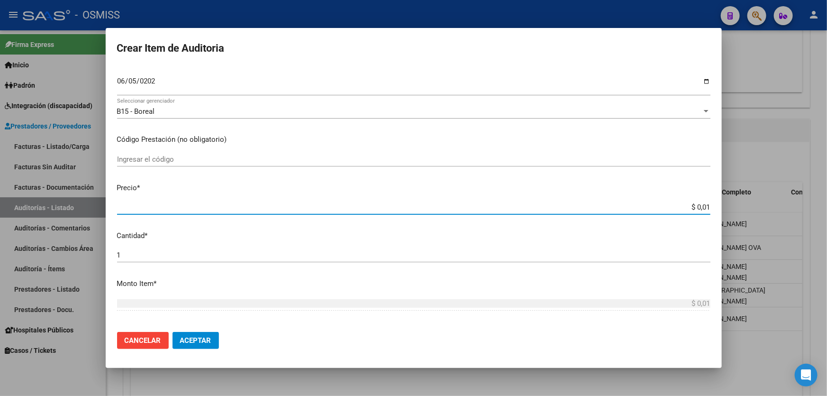
type input "$ 0,10"
type input "$ 1,00"
type input "$ 10,00"
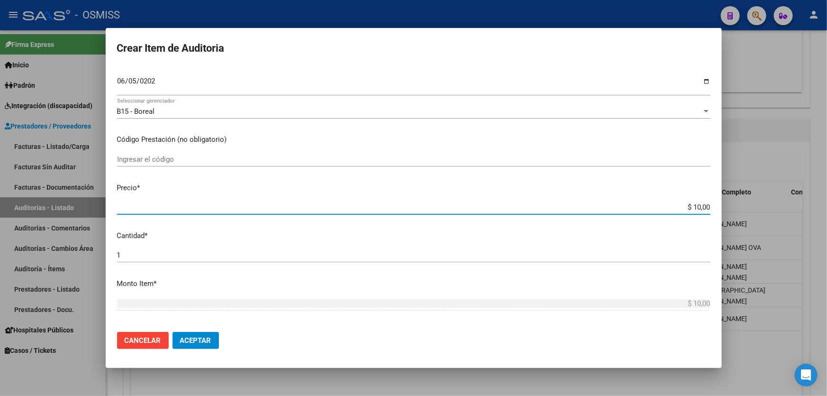
type input "$ 100,00"
type input "$ 1.000,00"
type input "$ 10.000,00"
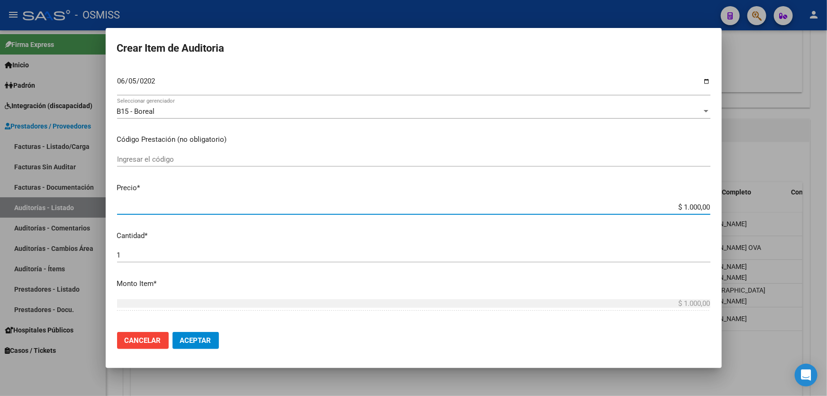
type input "$ 10.000,00"
click at [202, 338] on span "Aceptar" at bounding box center [195, 340] width 31 height 9
